Goal: Find specific page/section: Find specific page/section

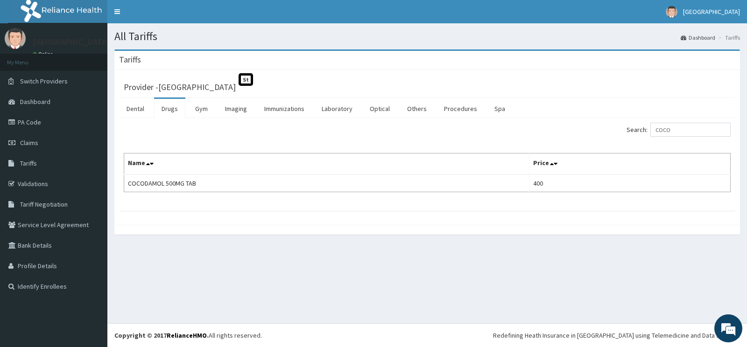
drag, startPoint x: 691, startPoint y: 128, endPoint x: 515, endPoint y: 121, distance: 175.7
click at [651, 123] on input "COCO" at bounding box center [691, 130] width 80 height 14
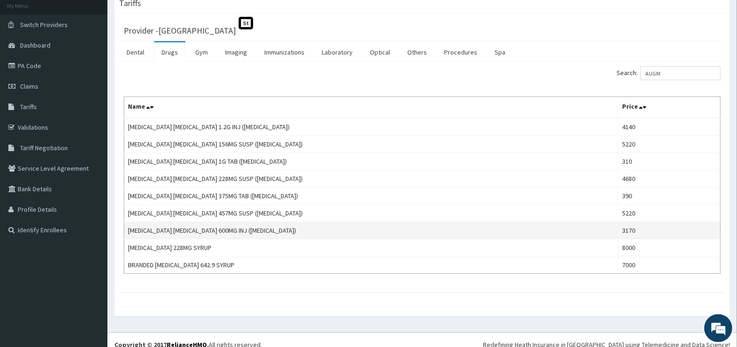
scroll to position [64, 0]
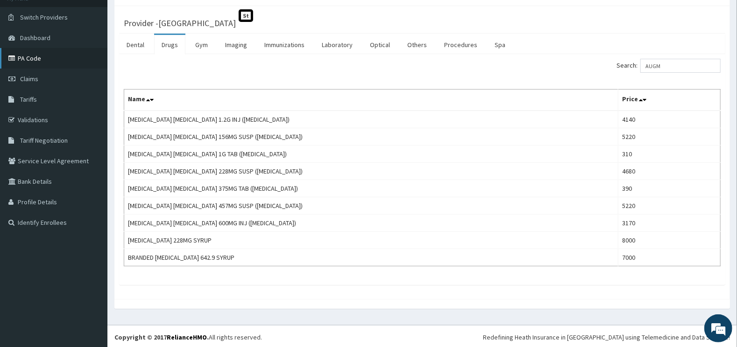
type input "AUGM"
click at [67, 60] on link "PA Code" at bounding box center [53, 58] width 107 height 21
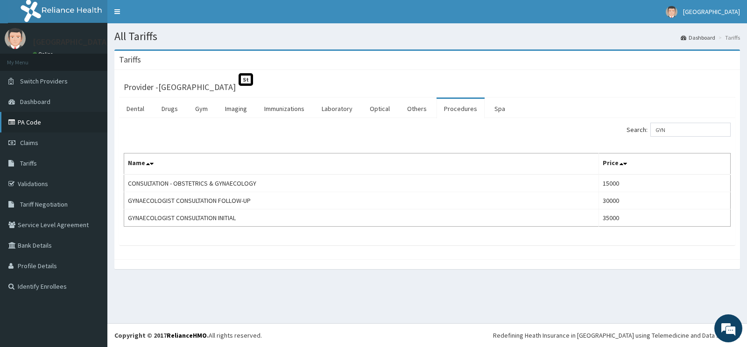
click at [46, 120] on link "PA Code" at bounding box center [53, 122] width 107 height 21
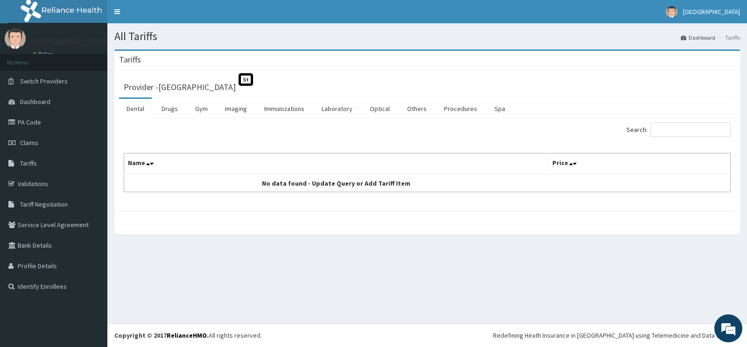
click at [343, 107] on link "Laboratory" at bounding box center [337, 109] width 46 height 20
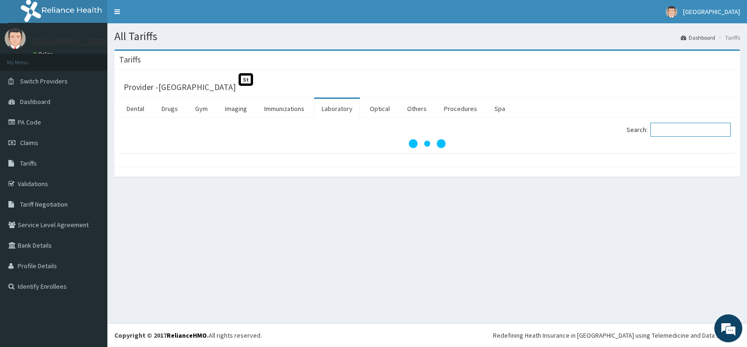
click at [674, 130] on input "Search:" at bounding box center [691, 130] width 80 height 14
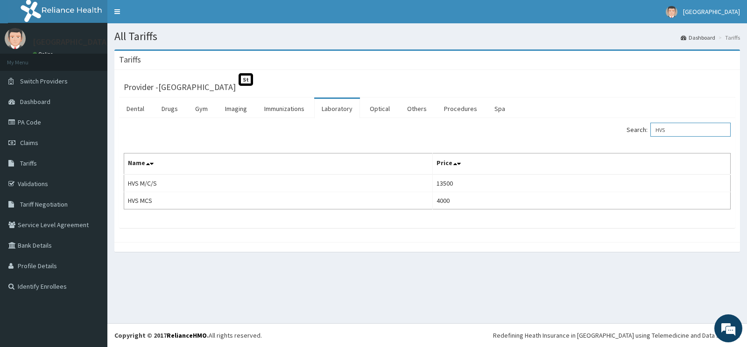
type input "HVS"
